Goal: Download file/media

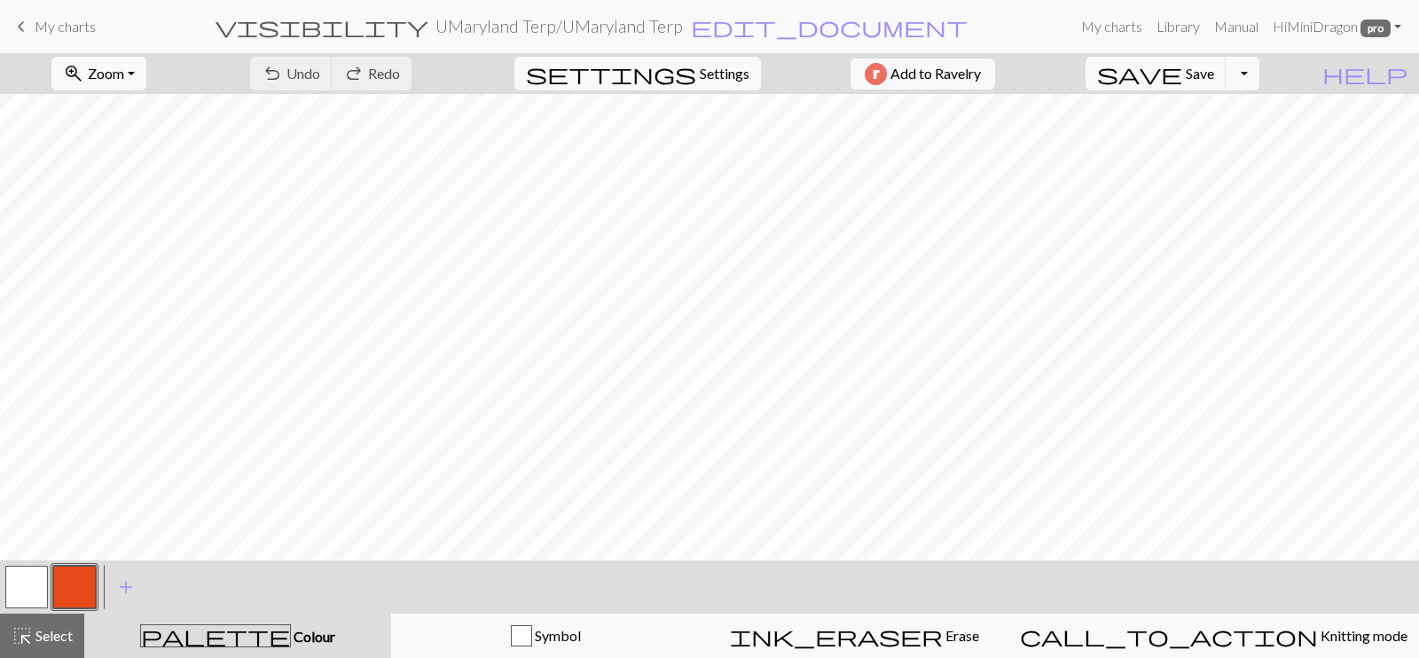
click at [53, 32] on span "My charts" at bounding box center [65, 26] width 61 height 17
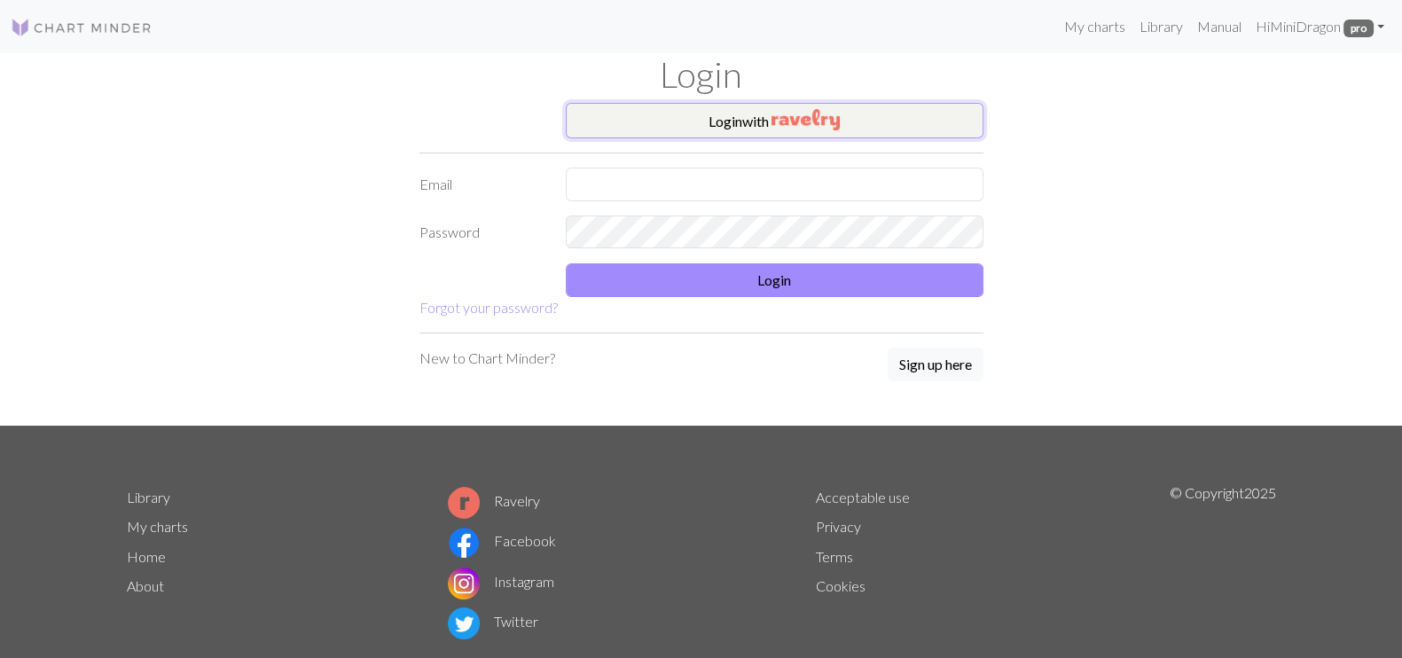
click at [875, 111] on button "Login with" at bounding box center [775, 120] width 418 height 35
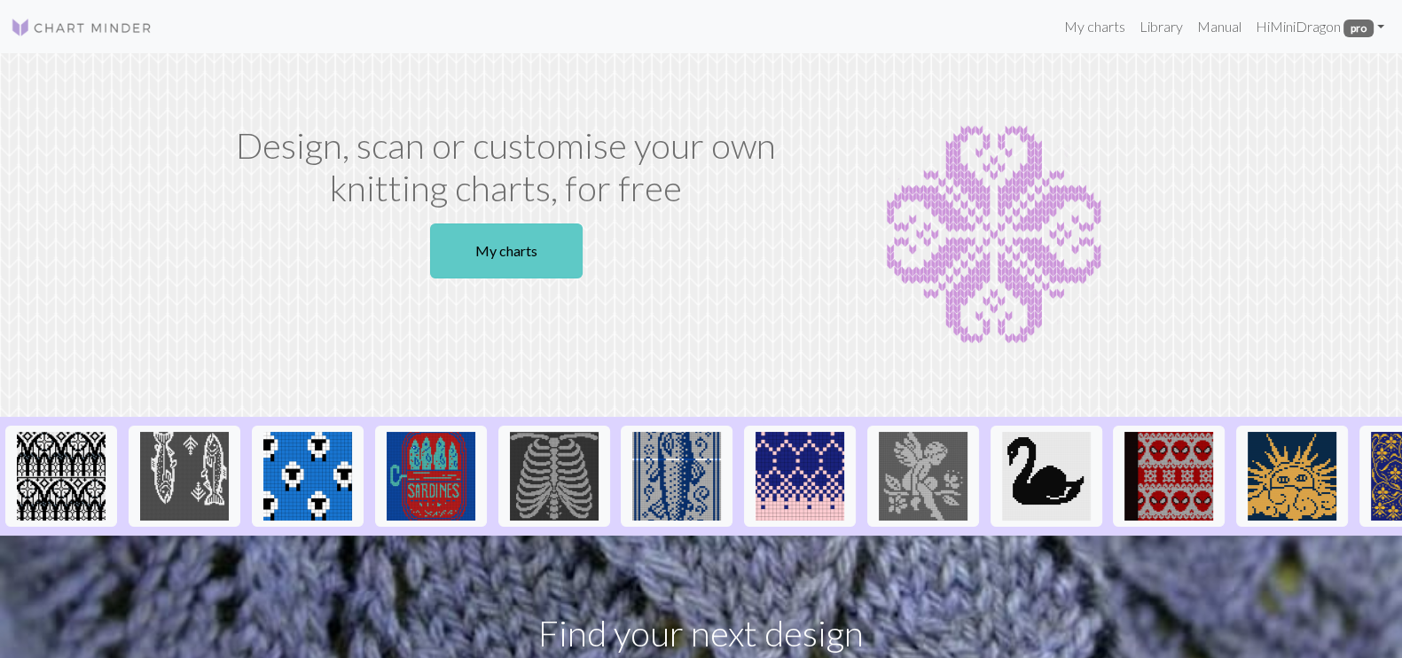
click at [539, 242] on link "My charts" at bounding box center [506, 250] width 153 height 55
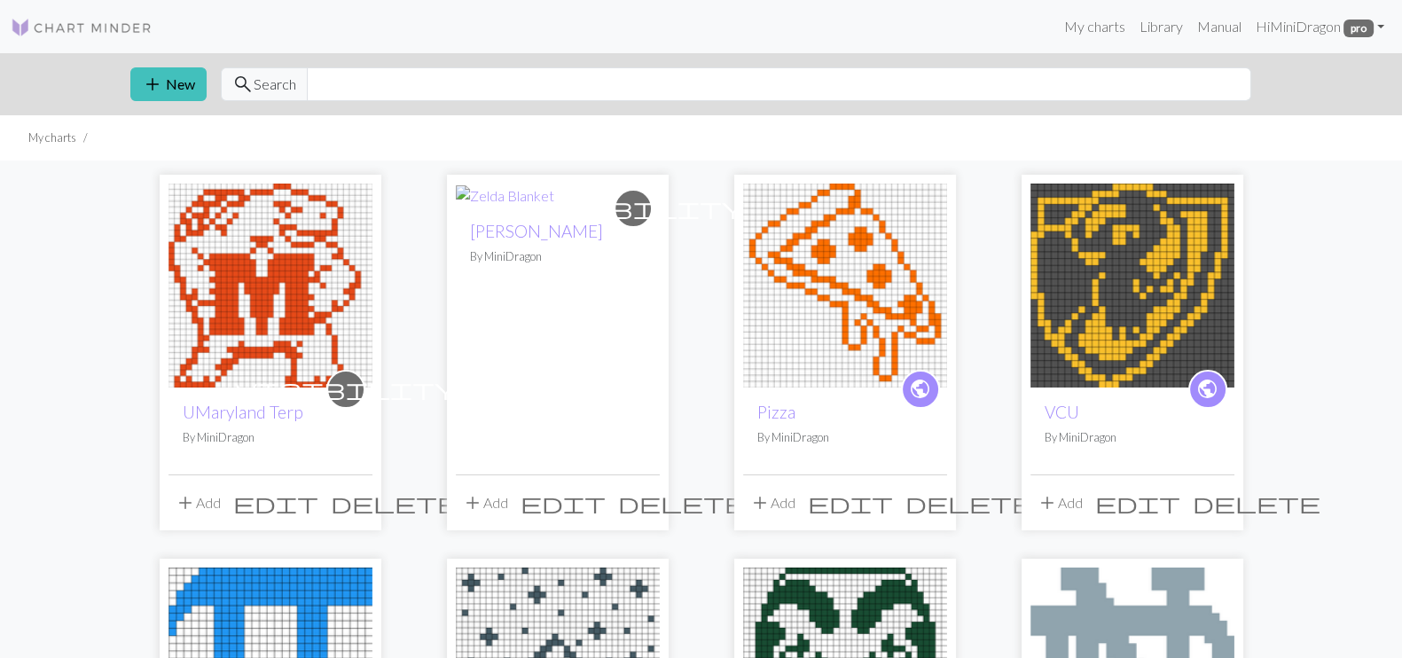
click at [276, 299] on img at bounding box center [270, 286] width 204 height 204
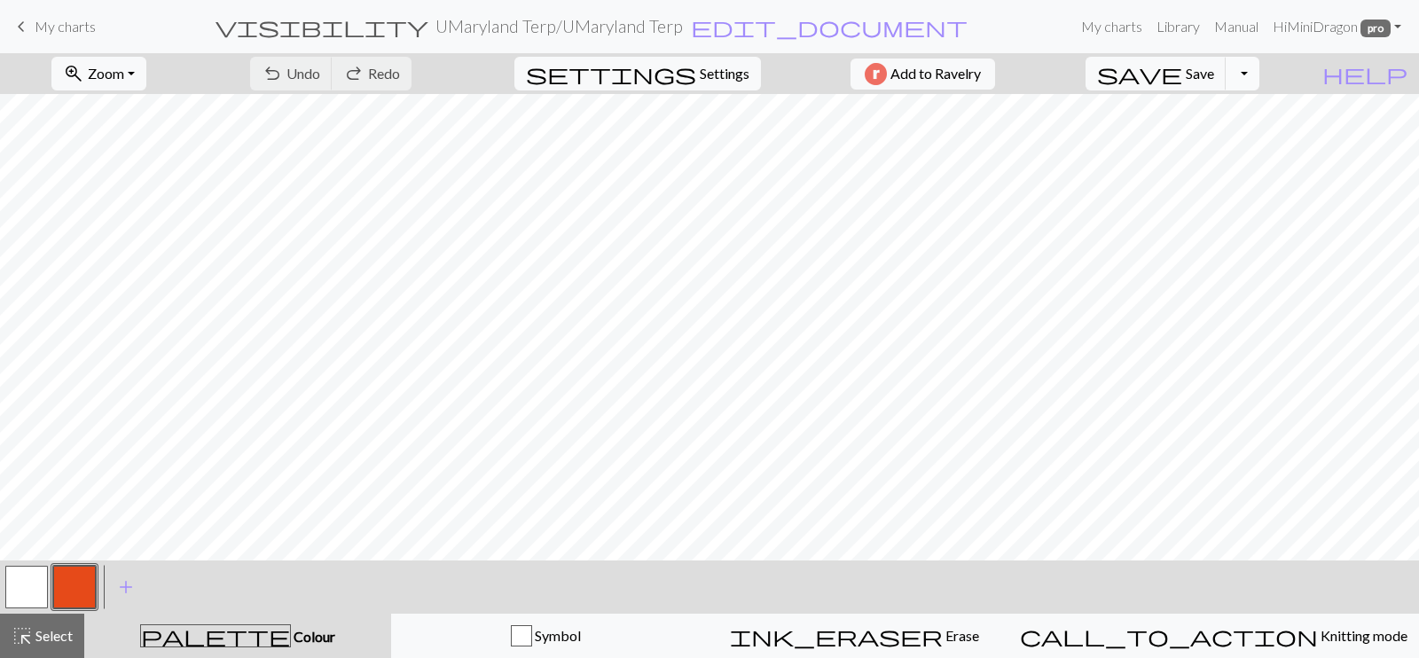
click at [1259, 78] on button "Toggle Dropdown" at bounding box center [1243, 74] width 34 height 34
click at [1219, 141] on button "save_alt Download" at bounding box center [1112, 141] width 293 height 28
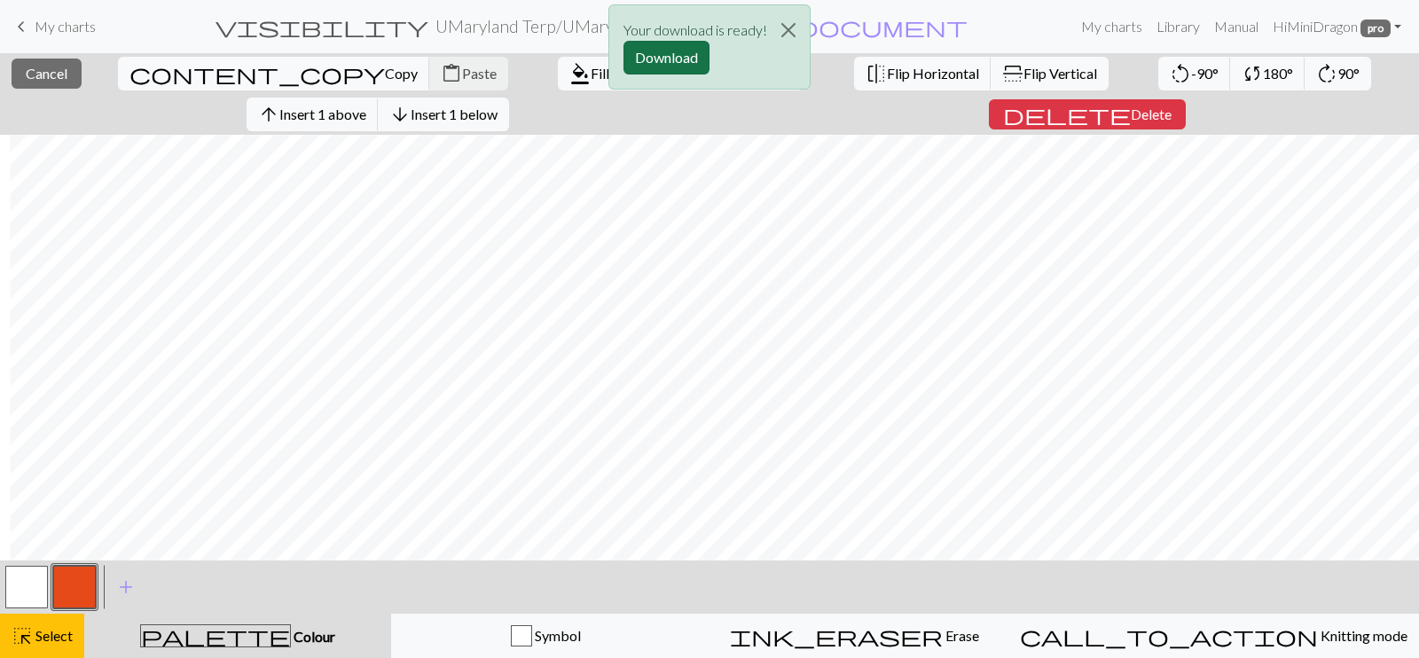
click at [665, 51] on button "Download" at bounding box center [666, 58] width 86 height 34
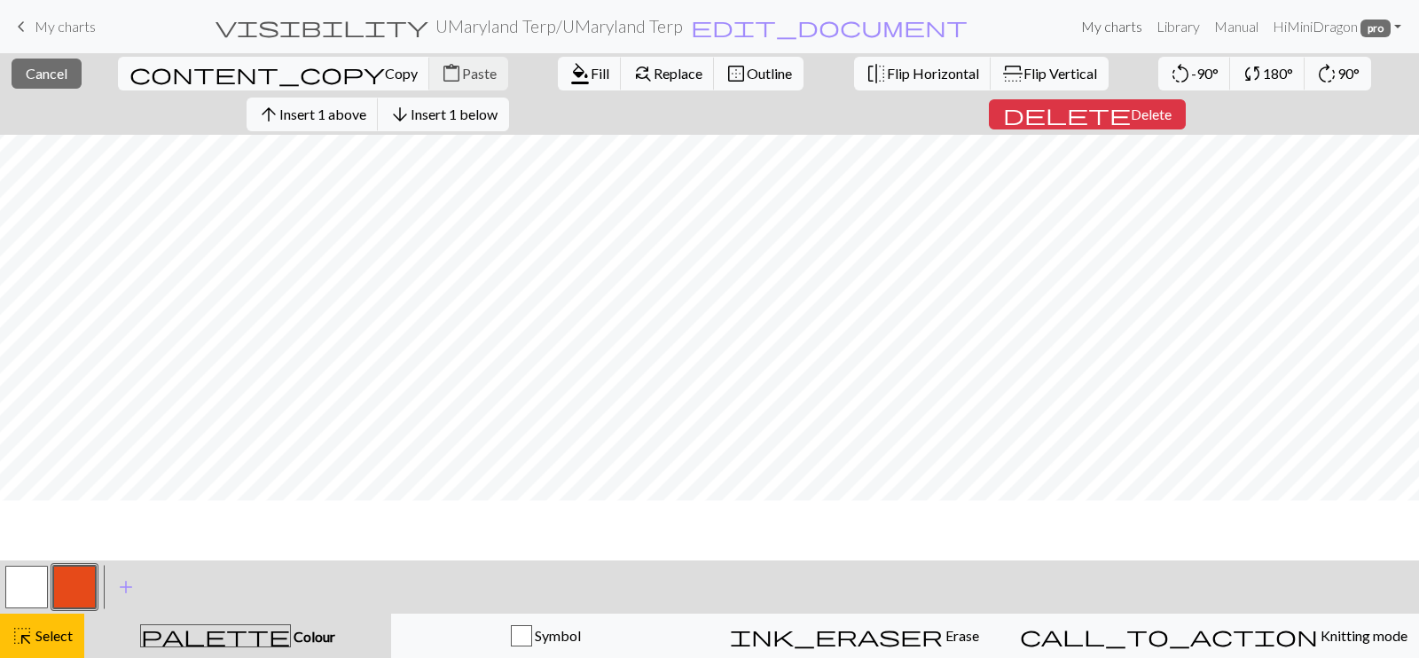
scroll to position [175, 0]
click at [71, 625] on div "highlight_alt Select Select" at bounding box center [42, 635] width 61 height 21
